Goal: Browse casually

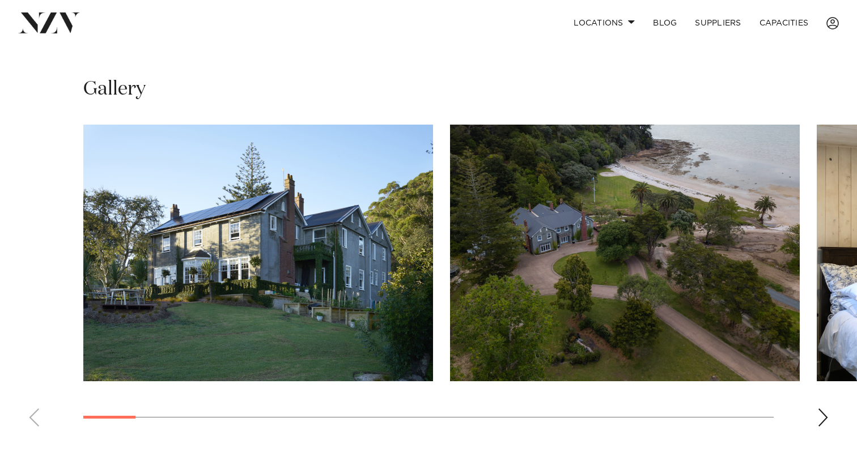
scroll to position [742, 0]
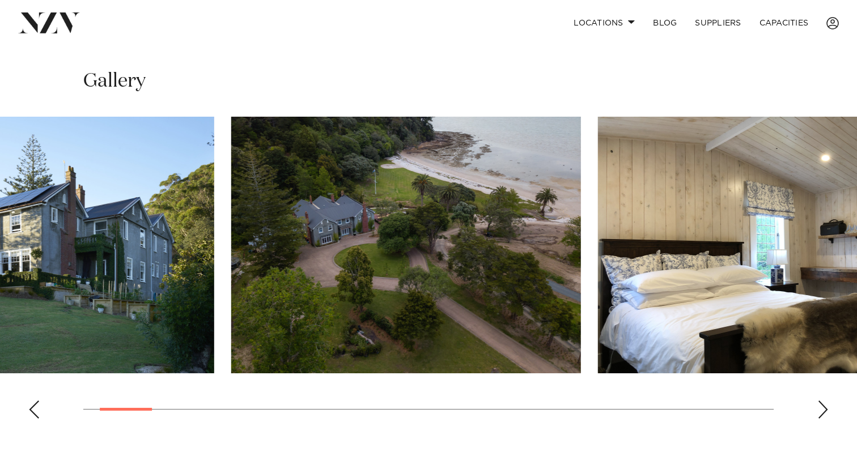
click at [240, 268] on img "2 / 25" at bounding box center [406, 245] width 350 height 257
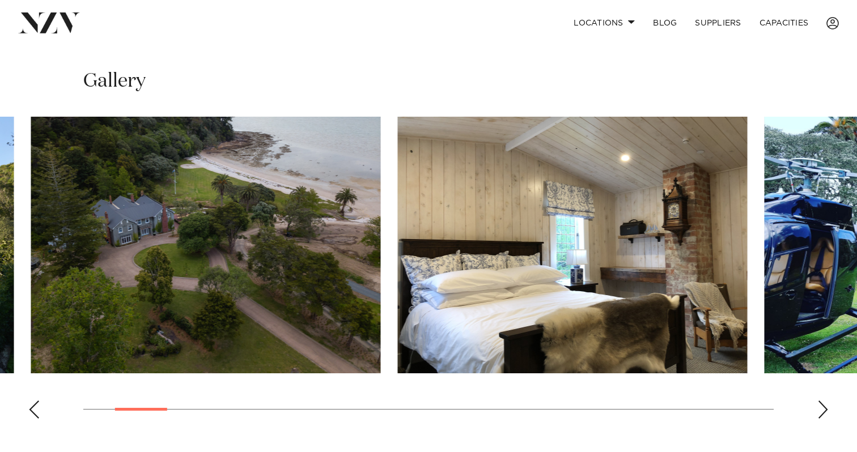
click at [397, 264] on img "3 / 25" at bounding box center [572, 245] width 350 height 257
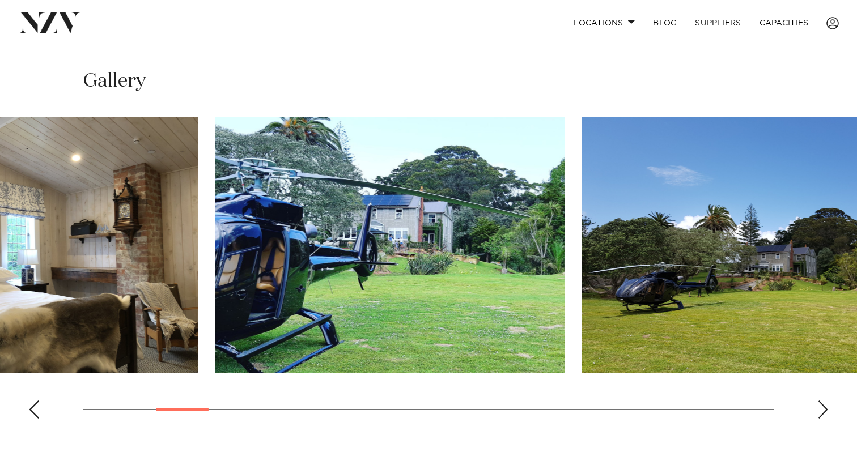
click at [394, 271] on img "4 / 25" at bounding box center [390, 245] width 350 height 257
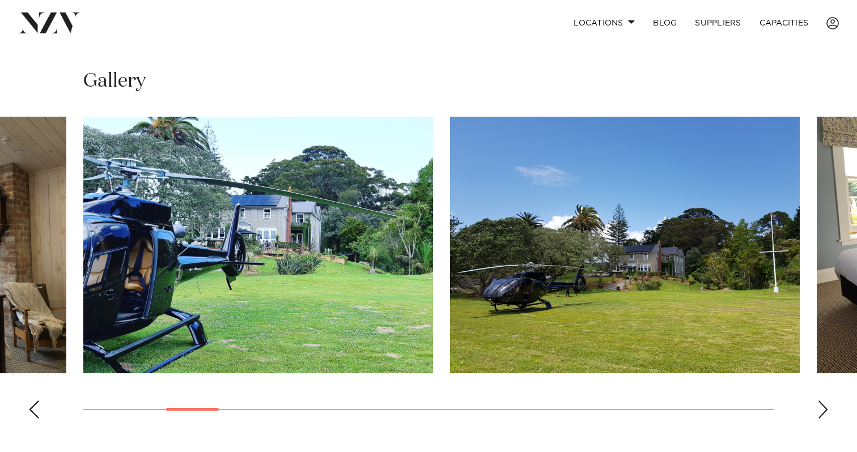
click at [450, 251] on img "5 / 25" at bounding box center [625, 245] width 350 height 257
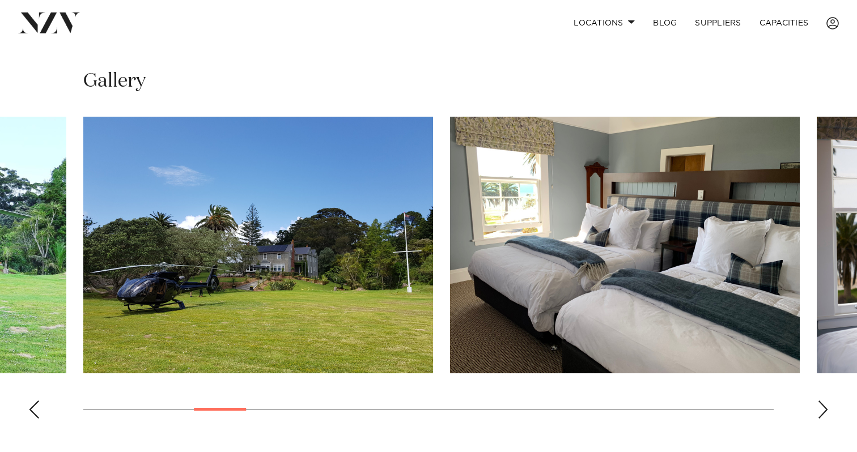
click at [450, 244] on img "6 / 25" at bounding box center [625, 245] width 350 height 257
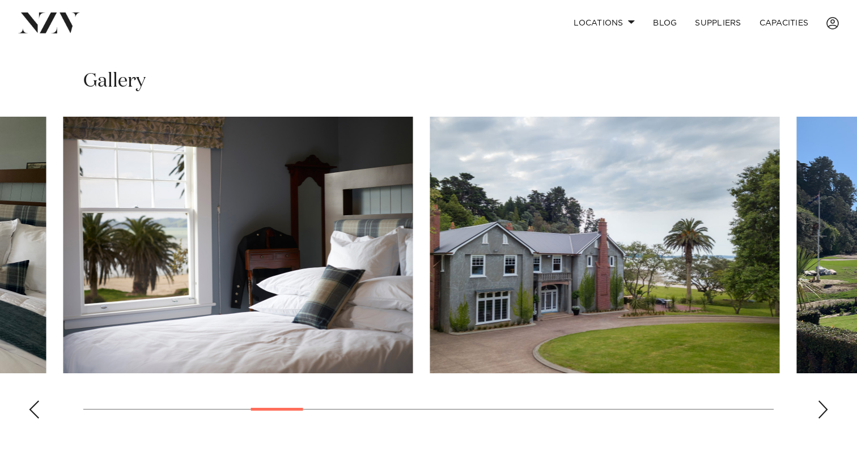
click at [430, 274] on img "8 / 25" at bounding box center [605, 245] width 350 height 257
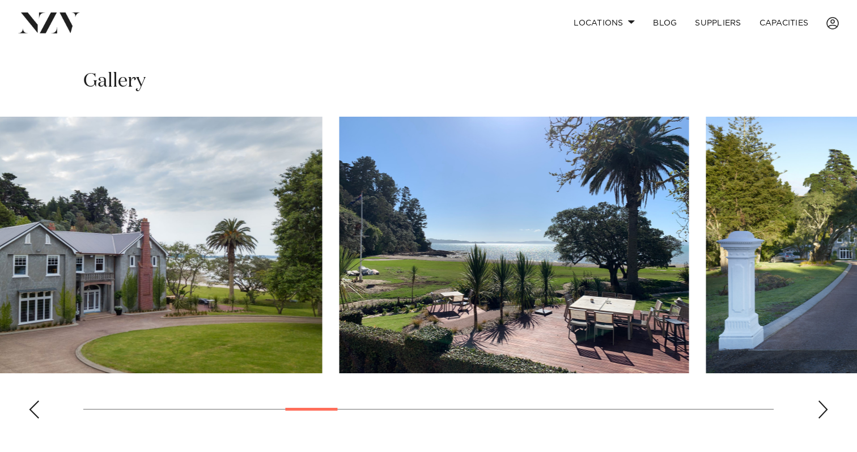
click at [340, 264] on img "9 / 25" at bounding box center [515, 245] width 350 height 257
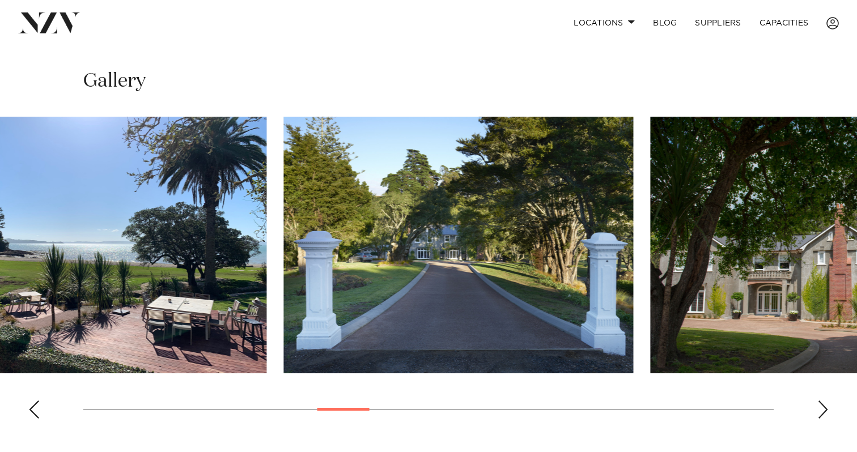
click at [283, 270] on img "10 / 25" at bounding box center [458, 245] width 350 height 257
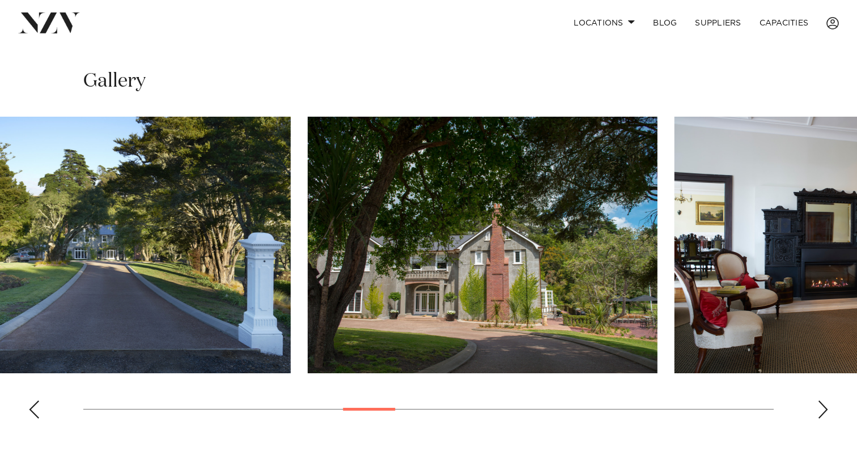
click at [398, 232] on img "11 / 25" at bounding box center [483, 245] width 350 height 257
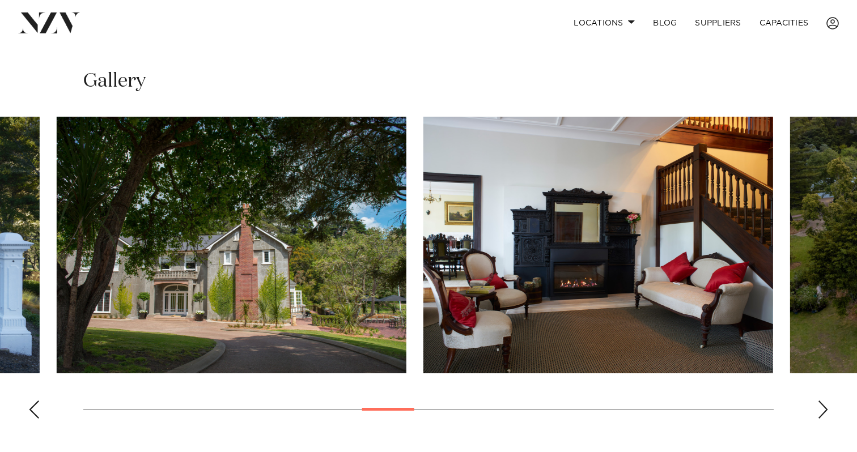
click at [423, 258] on img "12 / 25" at bounding box center [598, 245] width 350 height 257
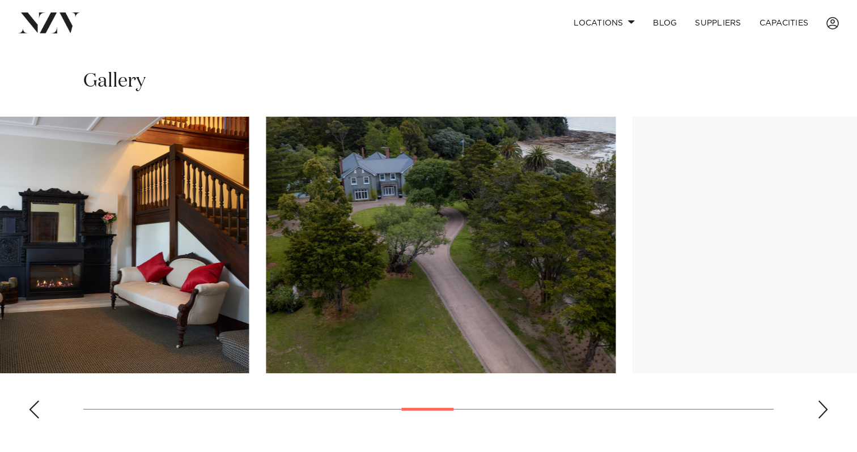
click at [266, 265] on img "13 / 25" at bounding box center [441, 245] width 350 height 257
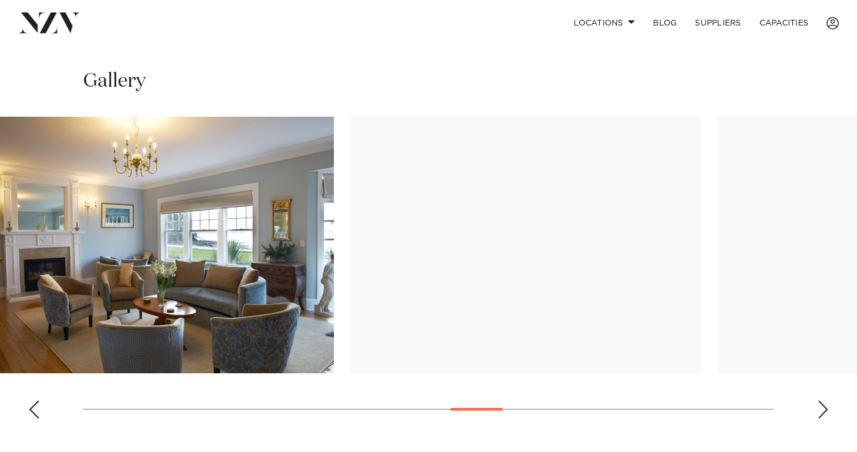
click at [351, 287] on img "15 / 25" at bounding box center [526, 245] width 350 height 257
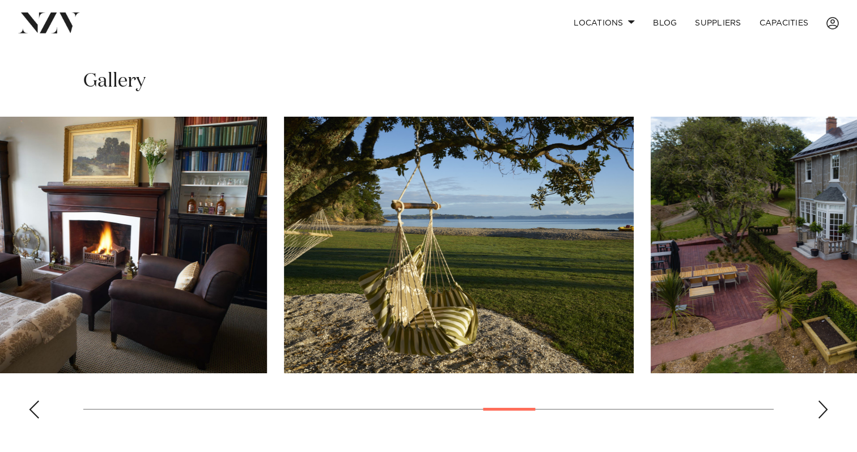
click at [284, 288] on img "16 / 25" at bounding box center [459, 245] width 350 height 257
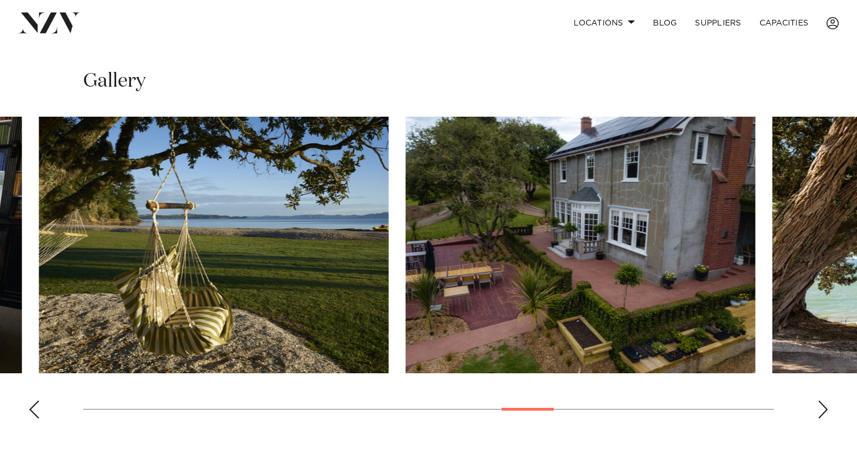
click at [406, 307] on img "17 / 25" at bounding box center [581, 245] width 350 height 257
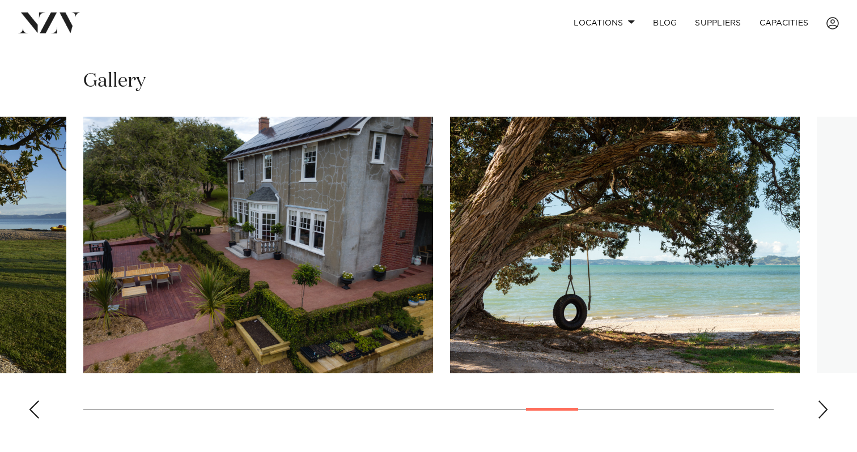
click at [821, 401] on div "Next slide" at bounding box center [822, 410] width 11 height 18
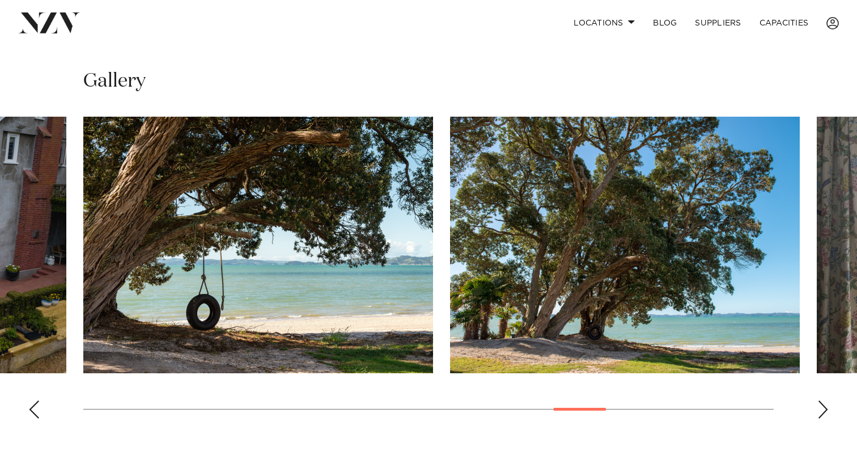
click at [826, 401] on div "Next slide" at bounding box center [822, 410] width 11 height 18
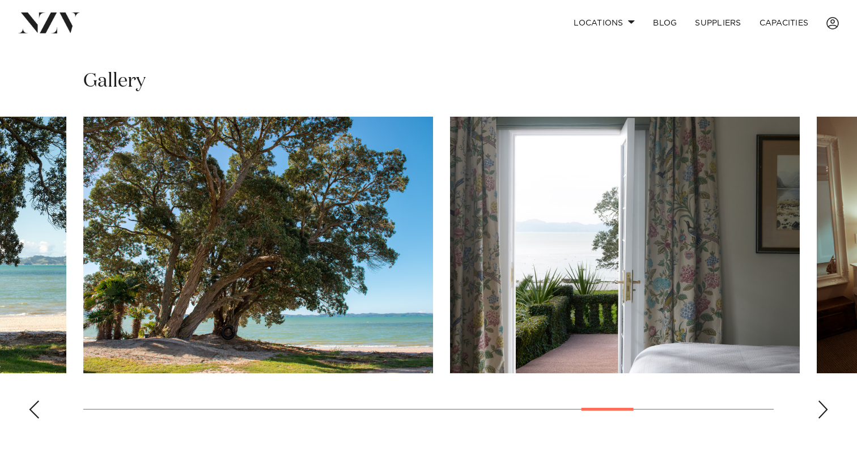
click at [826, 401] on div "Next slide" at bounding box center [822, 410] width 11 height 18
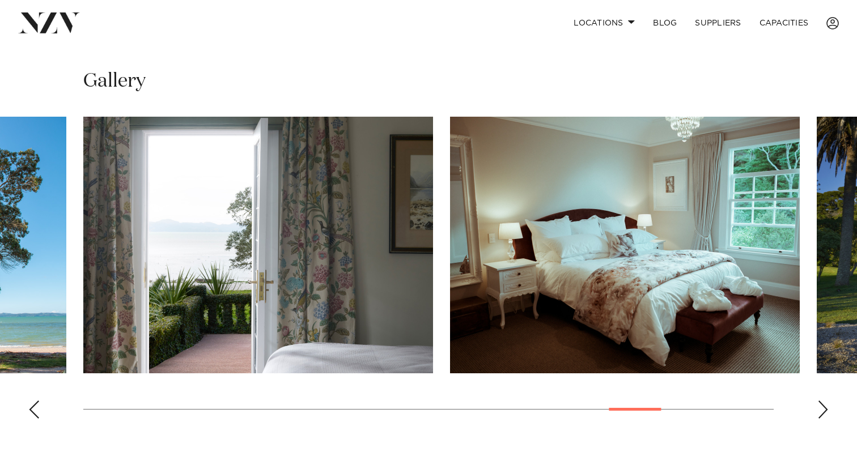
click at [825, 401] on div "Next slide" at bounding box center [822, 410] width 11 height 18
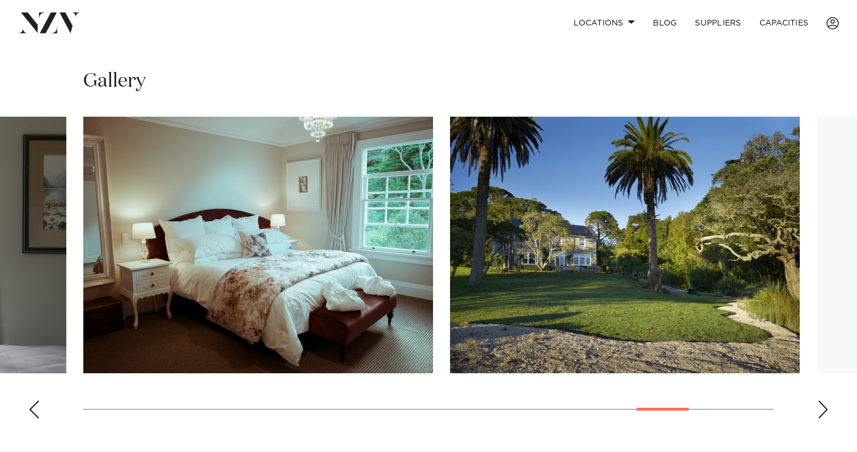
click at [825, 401] on div "Next slide" at bounding box center [822, 410] width 11 height 18
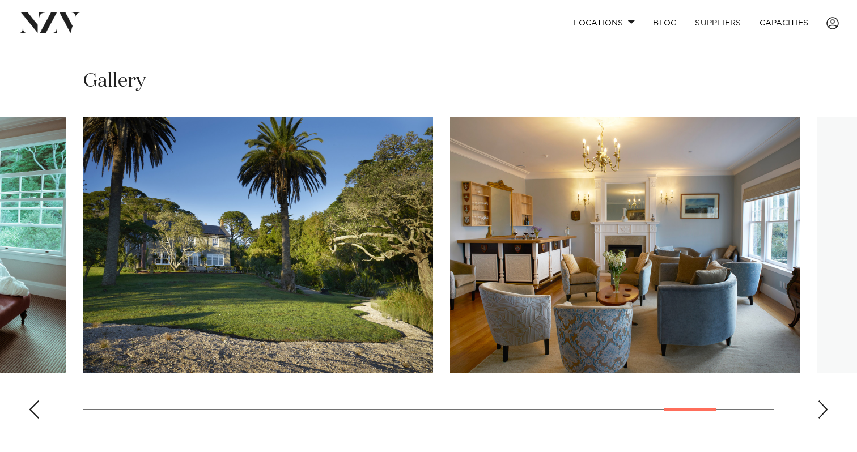
click at [825, 401] on div "Next slide" at bounding box center [822, 410] width 11 height 18
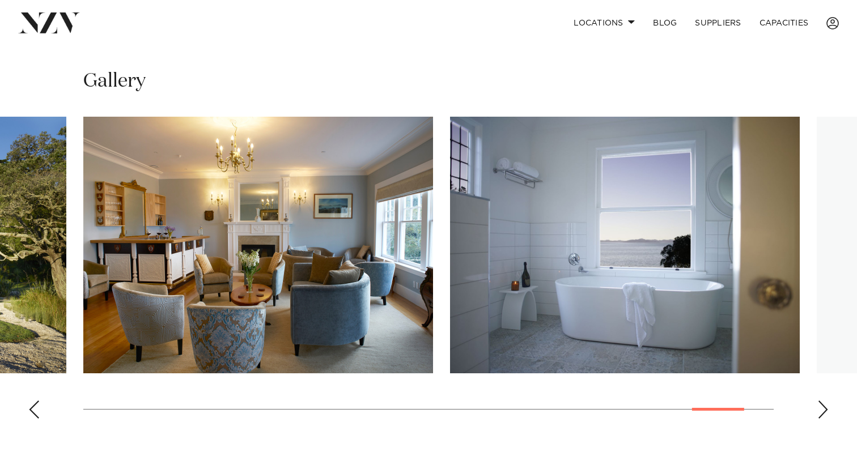
click at [825, 401] on div "Next slide" at bounding box center [822, 410] width 11 height 18
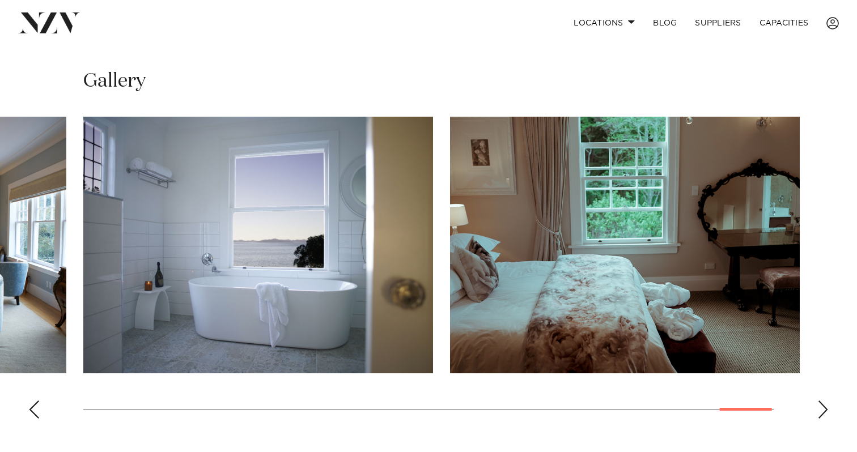
click at [825, 401] on div "Next slide" at bounding box center [822, 410] width 11 height 18
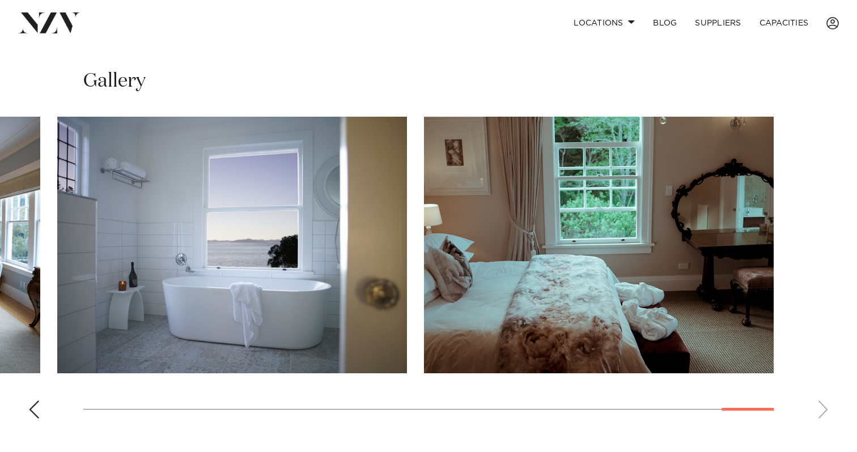
click at [825, 393] on swiper-container at bounding box center [428, 272] width 857 height 311
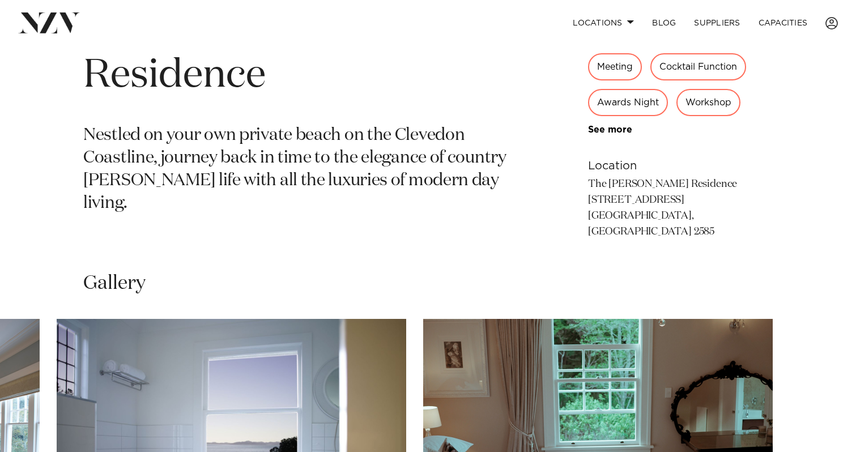
scroll to position [0, 0]
